Goal: Task Accomplishment & Management: Use online tool/utility

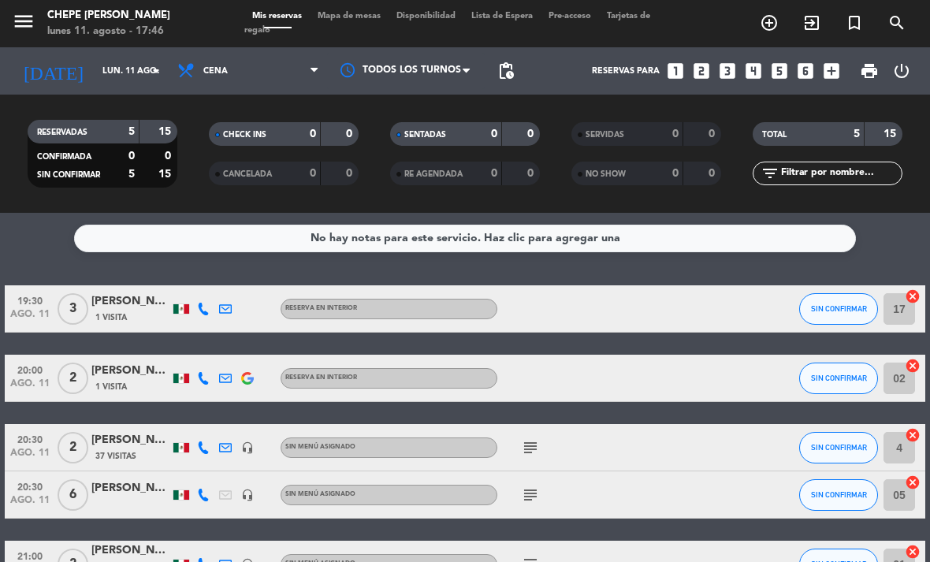
click at [528, 454] on icon "subject" at bounding box center [530, 447] width 19 height 19
click at [534, 501] on icon "subject" at bounding box center [530, 494] width 19 height 19
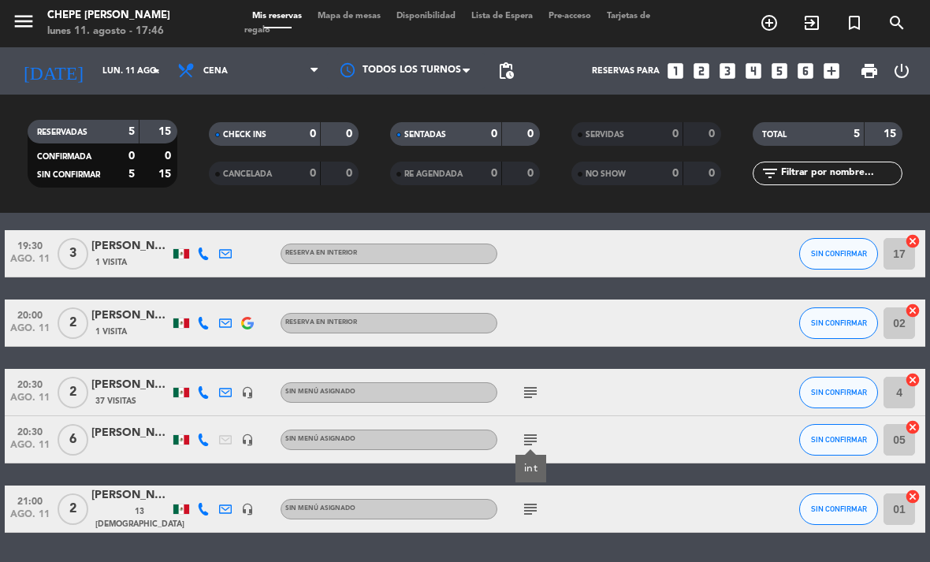
scroll to position [54, 0]
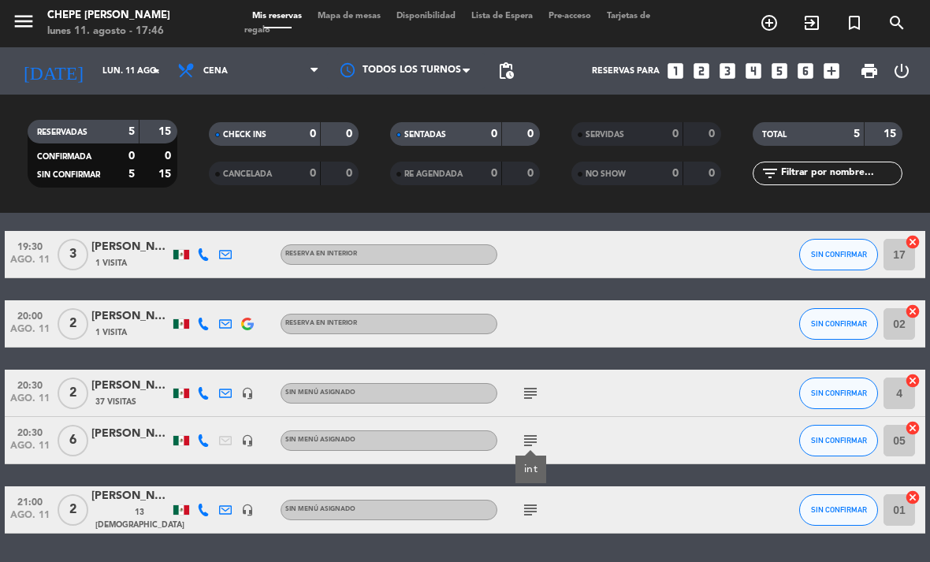
click at [539, 513] on icon "subject" at bounding box center [530, 509] width 19 height 19
click at [532, 392] on icon "subject" at bounding box center [530, 393] width 19 height 19
click at [353, 20] on span "Mapa de mesas" at bounding box center [349, 16] width 79 height 9
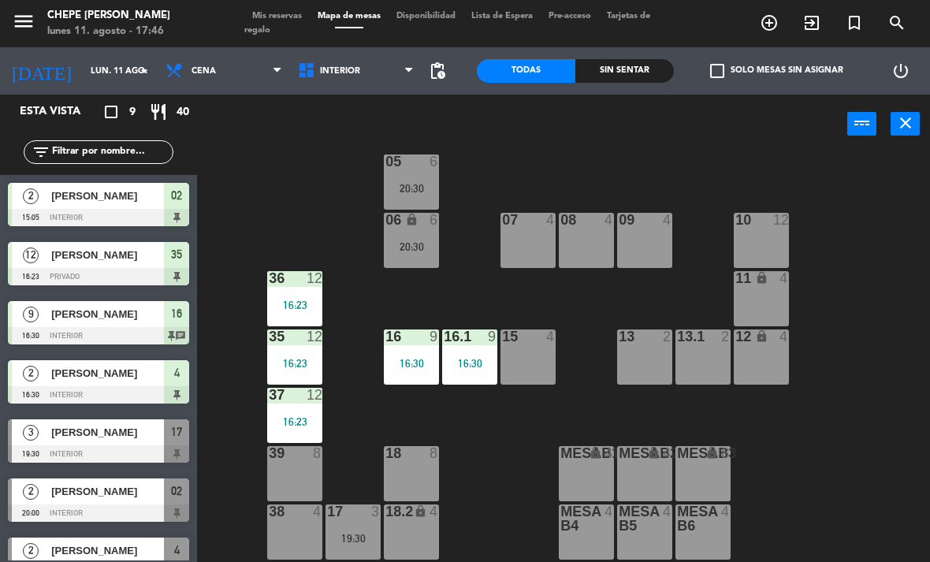
scroll to position [84, 0]
click at [641, 61] on div "Sin sentar" at bounding box center [624, 71] width 99 height 24
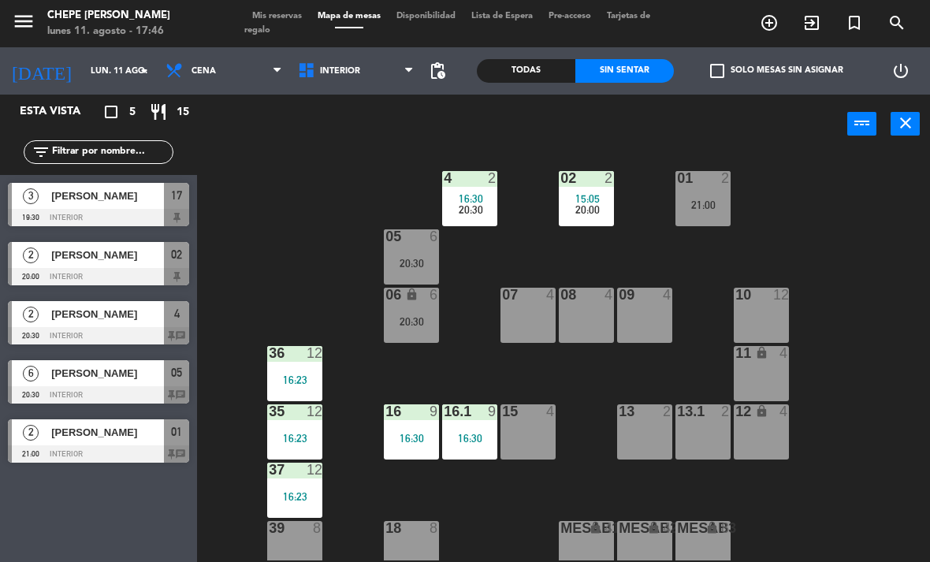
scroll to position [11, 0]
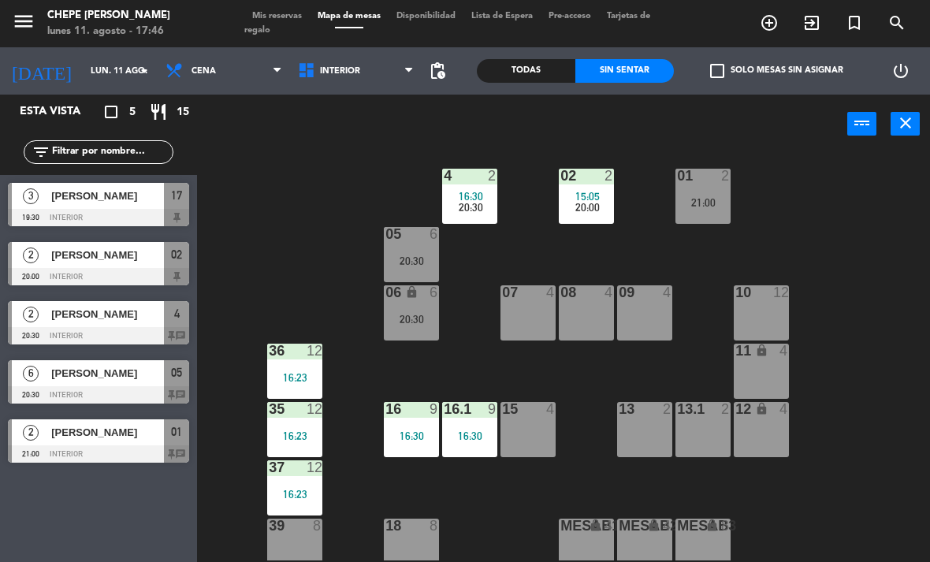
click at [478, 211] on span "20:30" at bounding box center [471, 207] width 24 height 13
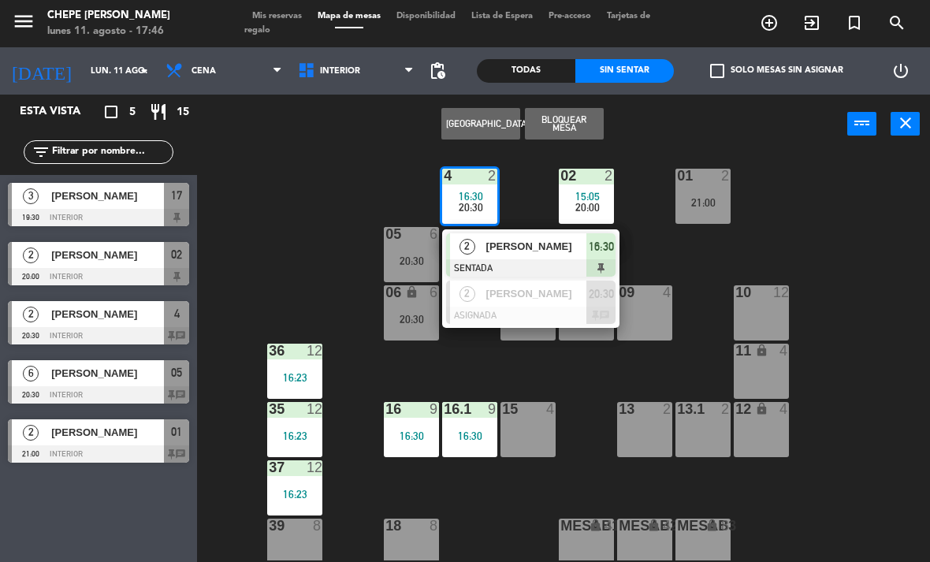
click at [539, 301] on div "[PERSON_NAME]" at bounding box center [536, 294] width 102 height 26
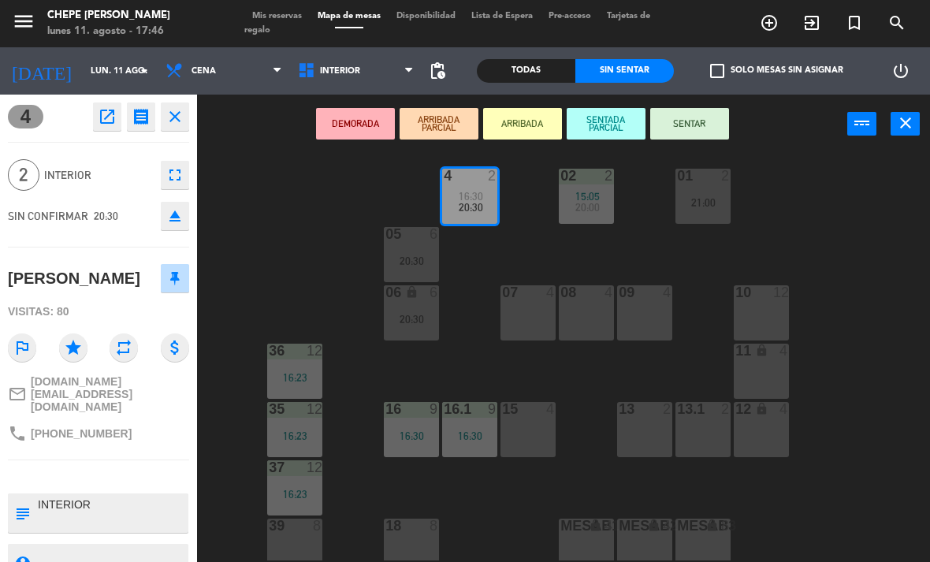
click at [526, 426] on div "15 4" at bounding box center [527, 429] width 55 height 55
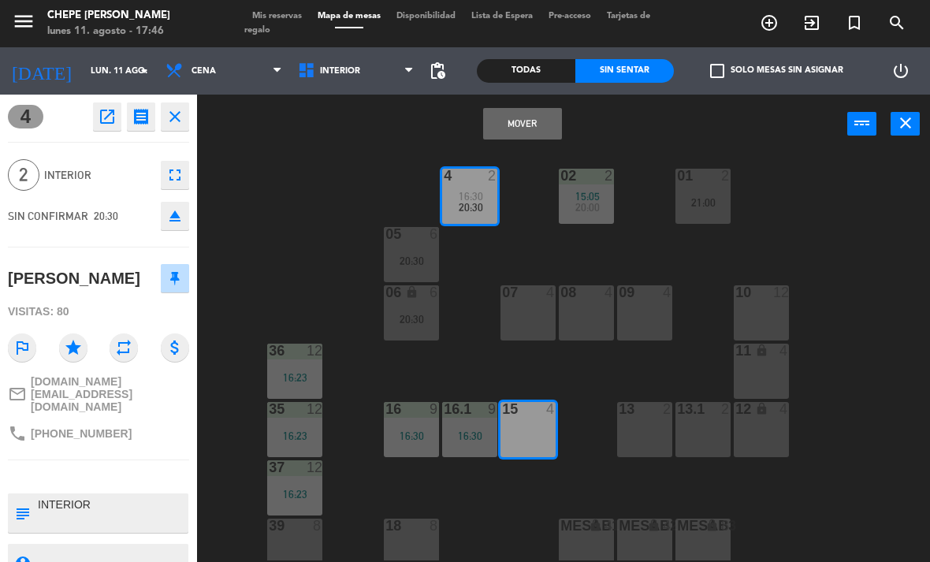
click at [556, 118] on button "Mover" at bounding box center [522, 124] width 79 height 32
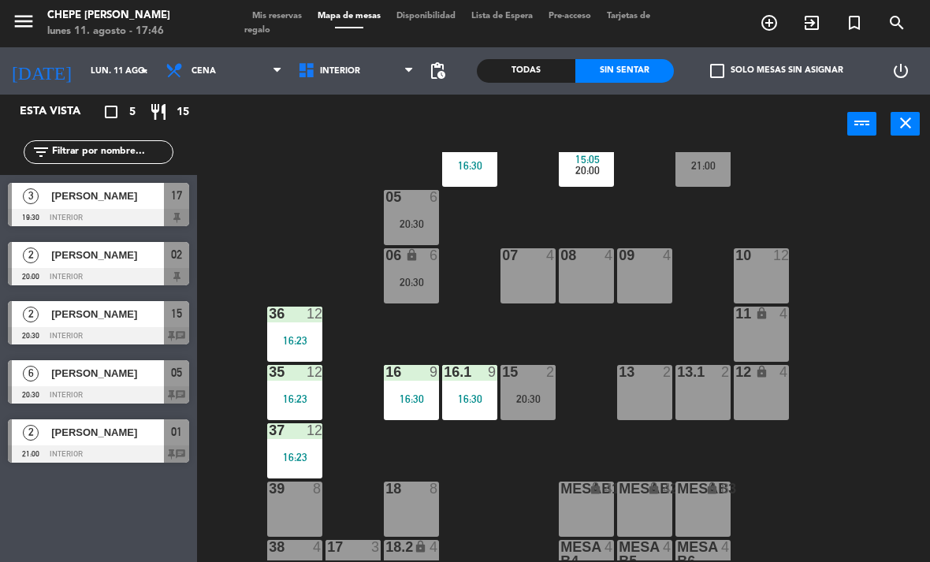
scroll to position [49, 0]
click at [419, 226] on div "20:30" at bounding box center [411, 223] width 55 height 11
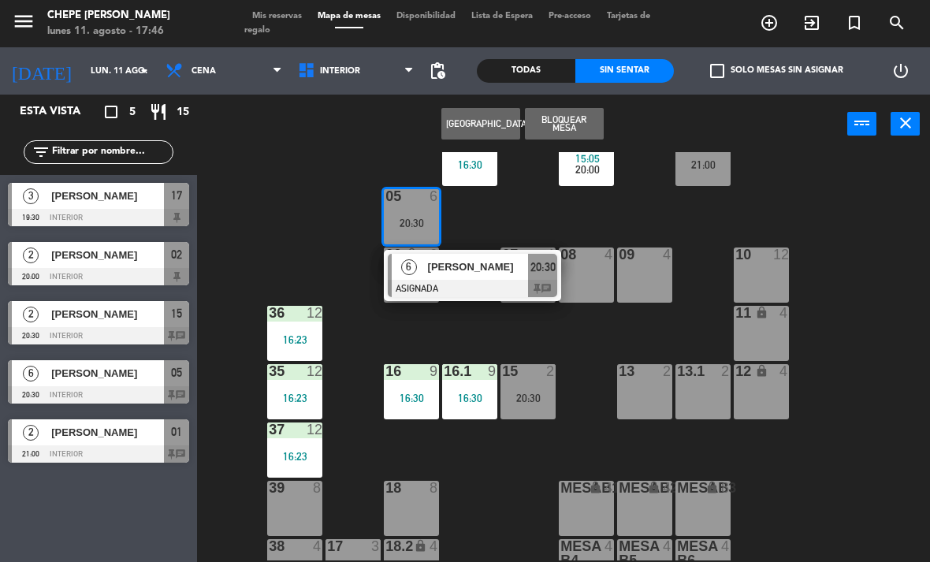
click at [466, 287] on div at bounding box center [472, 288] width 169 height 17
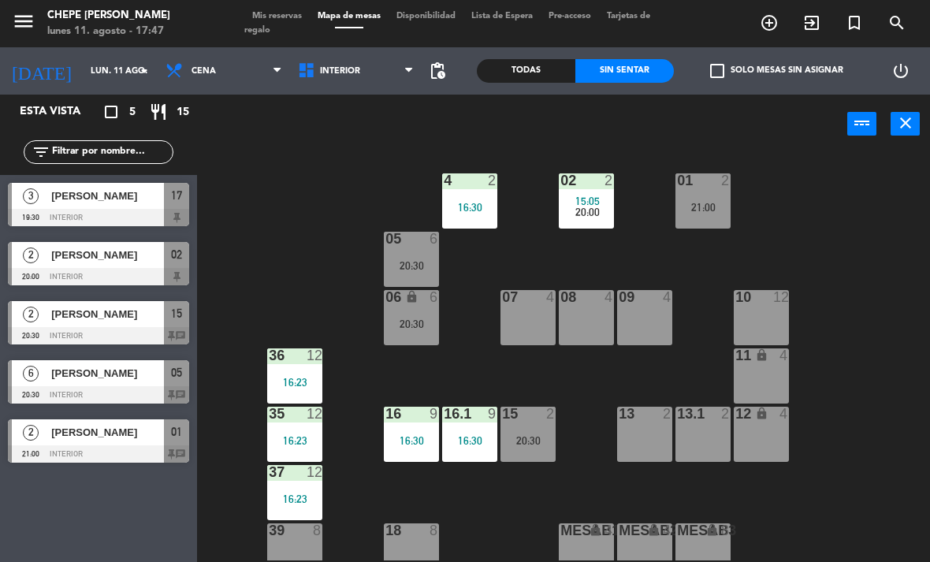
scroll to position [4, 0]
